Goal: Find specific page/section: Find specific page/section

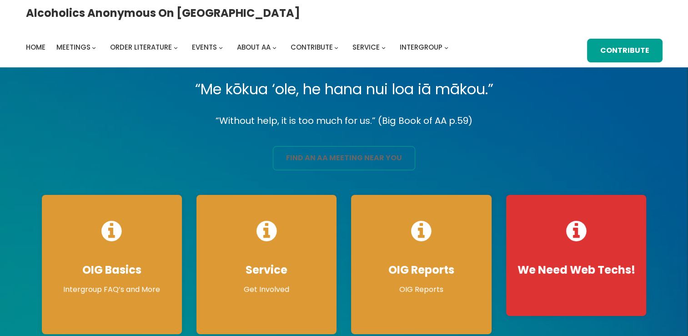
click at [283, 161] on link "find an aa meeting near you" at bounding box center [344, 158] width 142 height 24
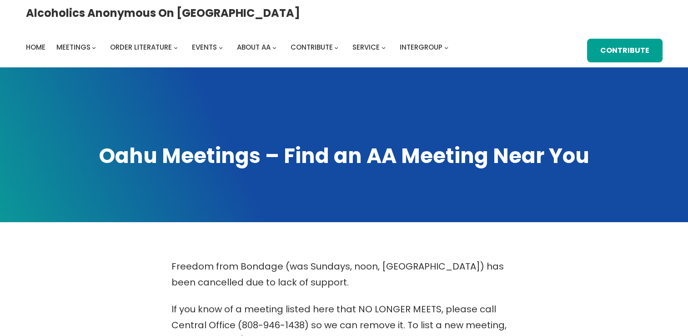
scroll to position [293, 0]
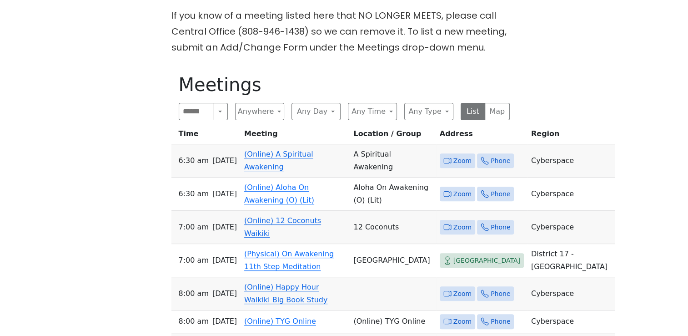
click at [454, 155] on span "Zoom" at bounding box center [463, 160] width 18 height 11
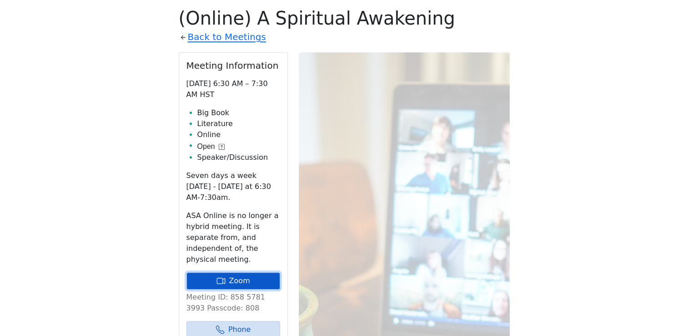
click at [220, 276] on icon at bounding box center [221, 280] width 9 height 9
